Goal: Task Accomplishment & Management: Use online tool/utility

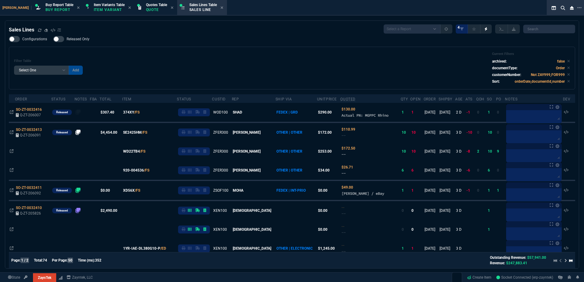
select select "1: BROV"
select select
click at [41, 30] on icon at bounding box center [40, 30] width 4 height 4
click at [40, 30] on span at bounding box center [40, 31] width 4 height 6
click at [255, 43] on div "Configurations Released Only Filter Table Select One Add Filter () Age () ATS (…" at bounding box center [292, 62] width 567 height 53
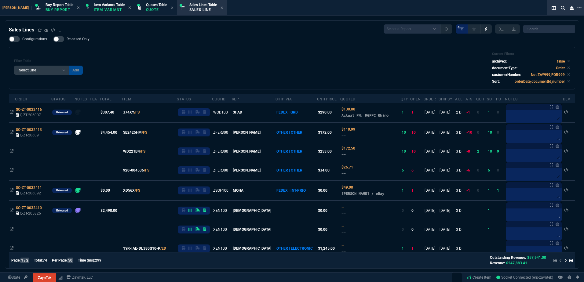
click at [240, 62] on div "Filter Table Select One Add Filter () Age () ATS () Cond (itemVariantCode) Cust…" at bounding box center [292, 68] width 556 height 32
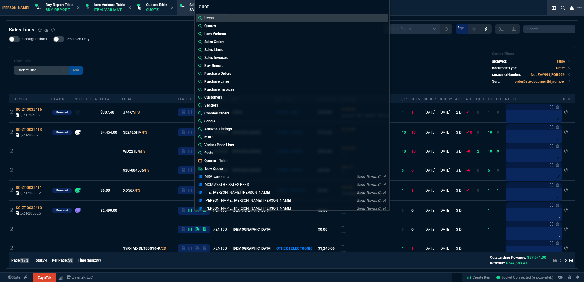
type input "quote"
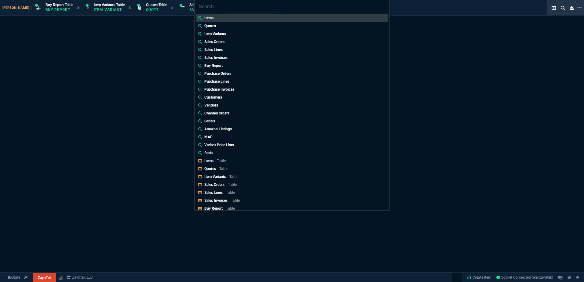
type input "206100"
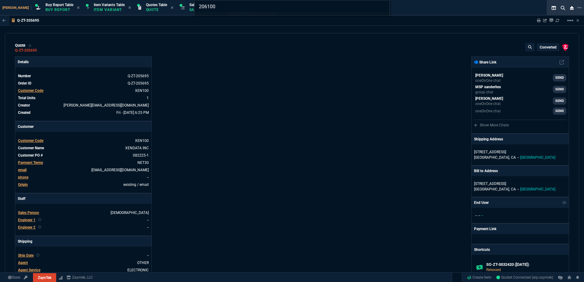
type input "100"
type input "295"
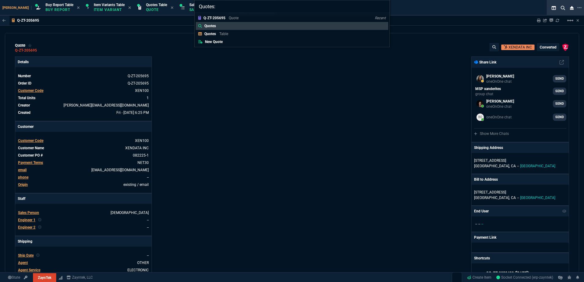
type input "Quotes: 206100"
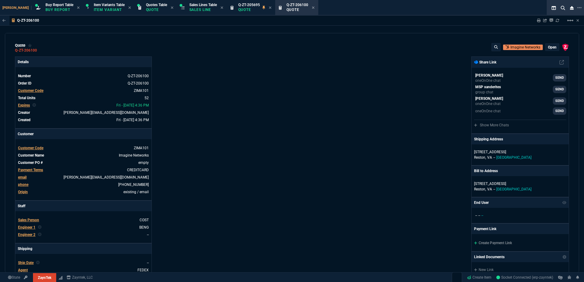
type input "20"
type input "495"
type input "6049.97"
type input "8"
type input "70"
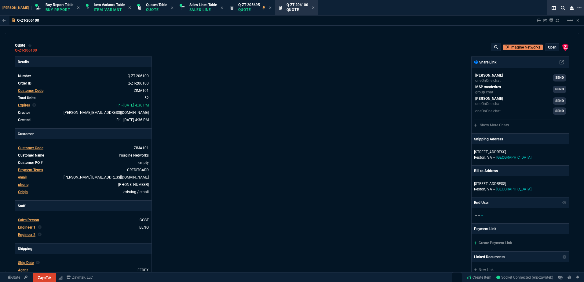
type input "1950"
type input "17"
type input "10"
type input "129"
type input "53"
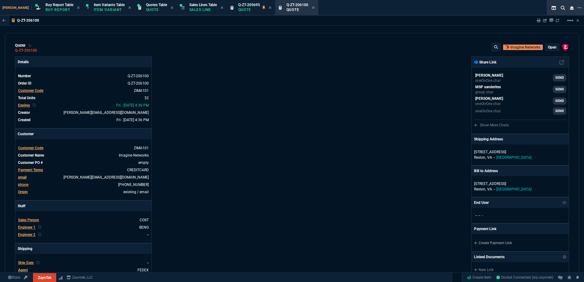
type input "260"
type input "2498"
type input "56"
type input "125"
type input "496.8"
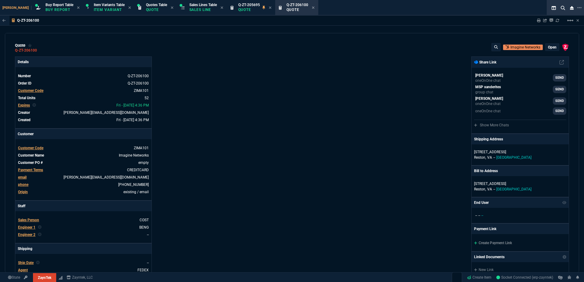
type input "64"
type input "70"
type input "202"
type input "0"
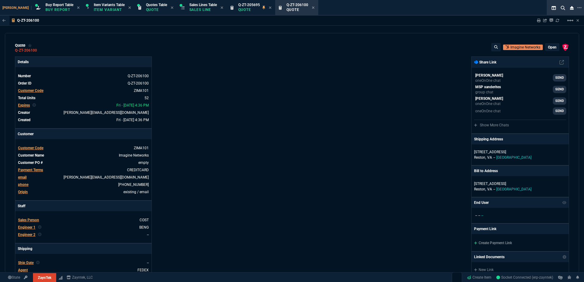
type input "38"
type input "29"
type input "200"
type input "2619"
type input "16"
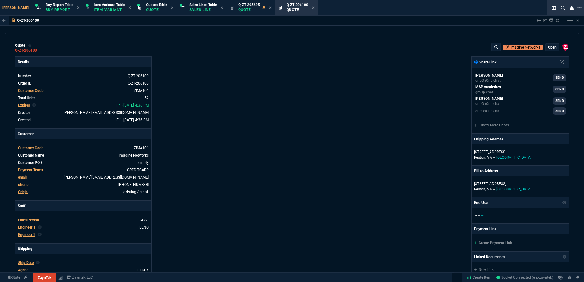
type input "55"
type input "1325"
type input "67"
type input "130"
type input "485"
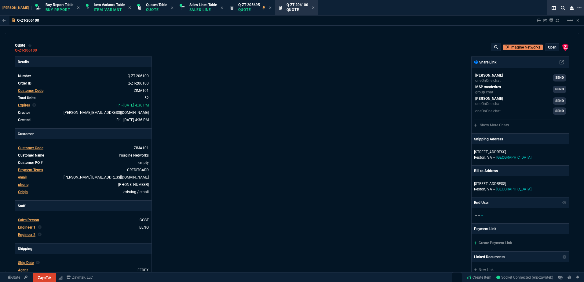
type input "84"
type input "205"
type input "584.39"
type input "13"
type input "15"
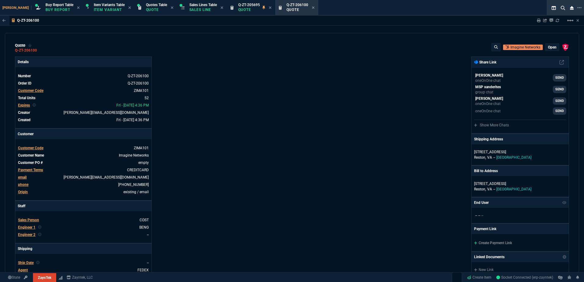
type input "184"
type input "20"
type input "10"
type input "701"
type input "17"
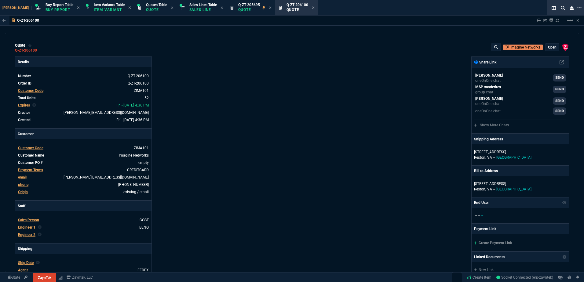
type input "10"
type input "138"
type input "43"
type input "75"
type input "399"
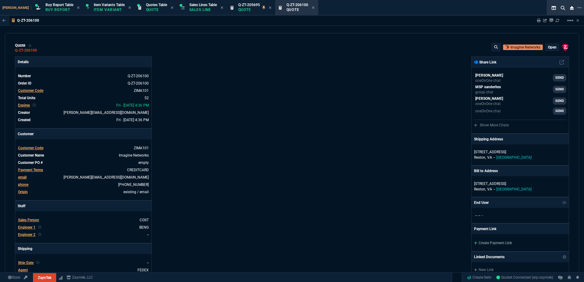
type input "20"
type input "25"
type input "524"
type input "80"
type input "4"
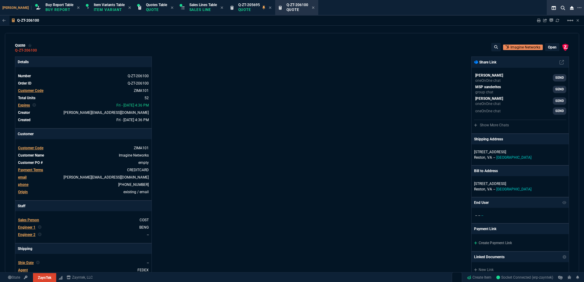
type input "11"
type input "17"
type input "10"
type input "47"
type input "35"
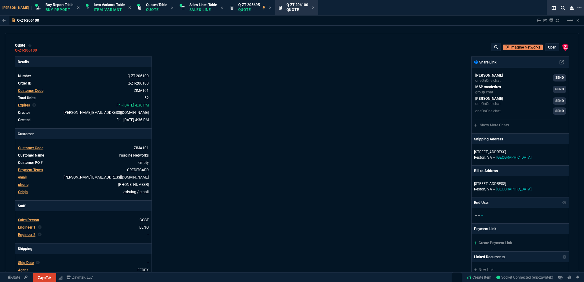
type input "164"
type input "0"
type input "11"
type input "124"
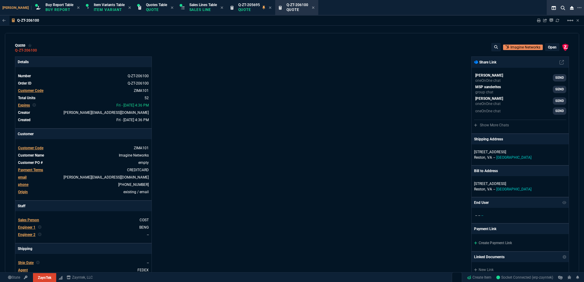
type input "11"
type input "15"
type input "11"
type input "415"
type input "59"
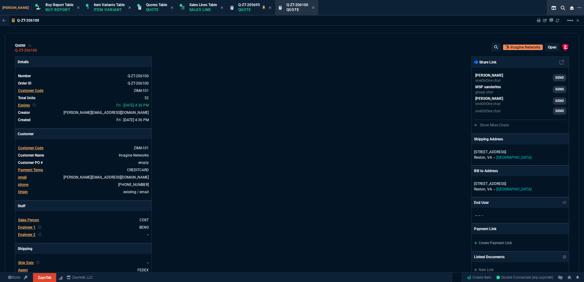
type input "54"
type input "53"
type input "80"
type input "55"
type input "46"
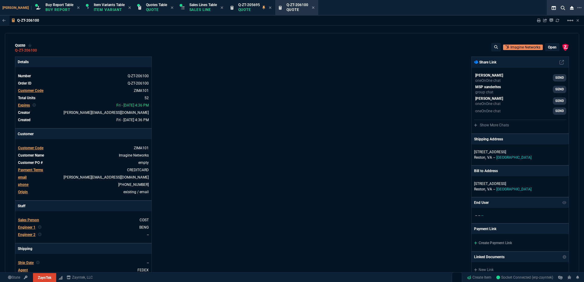
type input "47"
type input "73"
type input "74"
type input "60"
type input "58"
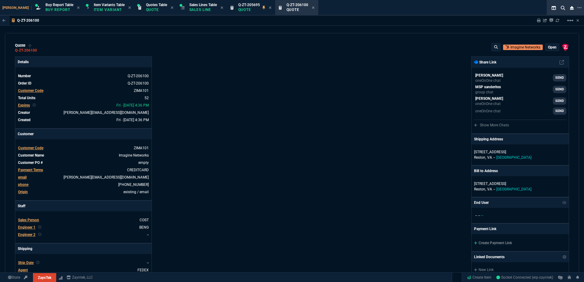
type input "38"
type input "93"
type input "57"
type input "56"
type input "76"
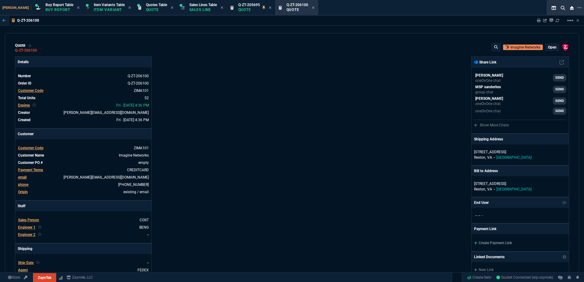
type input "55"
type input "50"
type input "54"
type input "0"
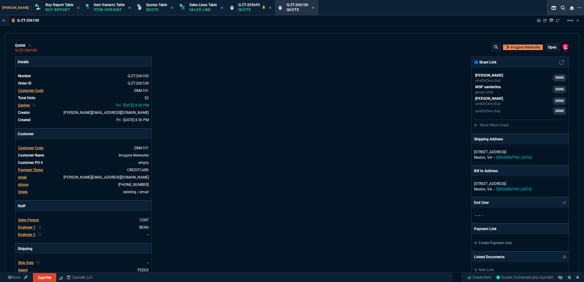
type input "0"
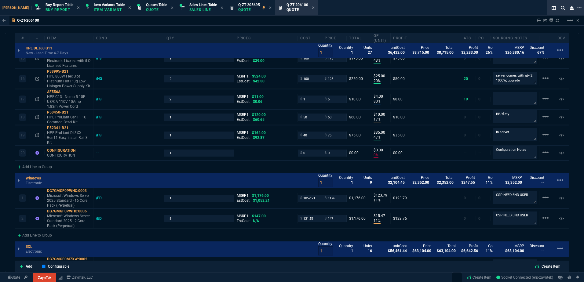
scroll to position [764, 0]
